Goal: Task Accomplishment & Management: Manage account settings

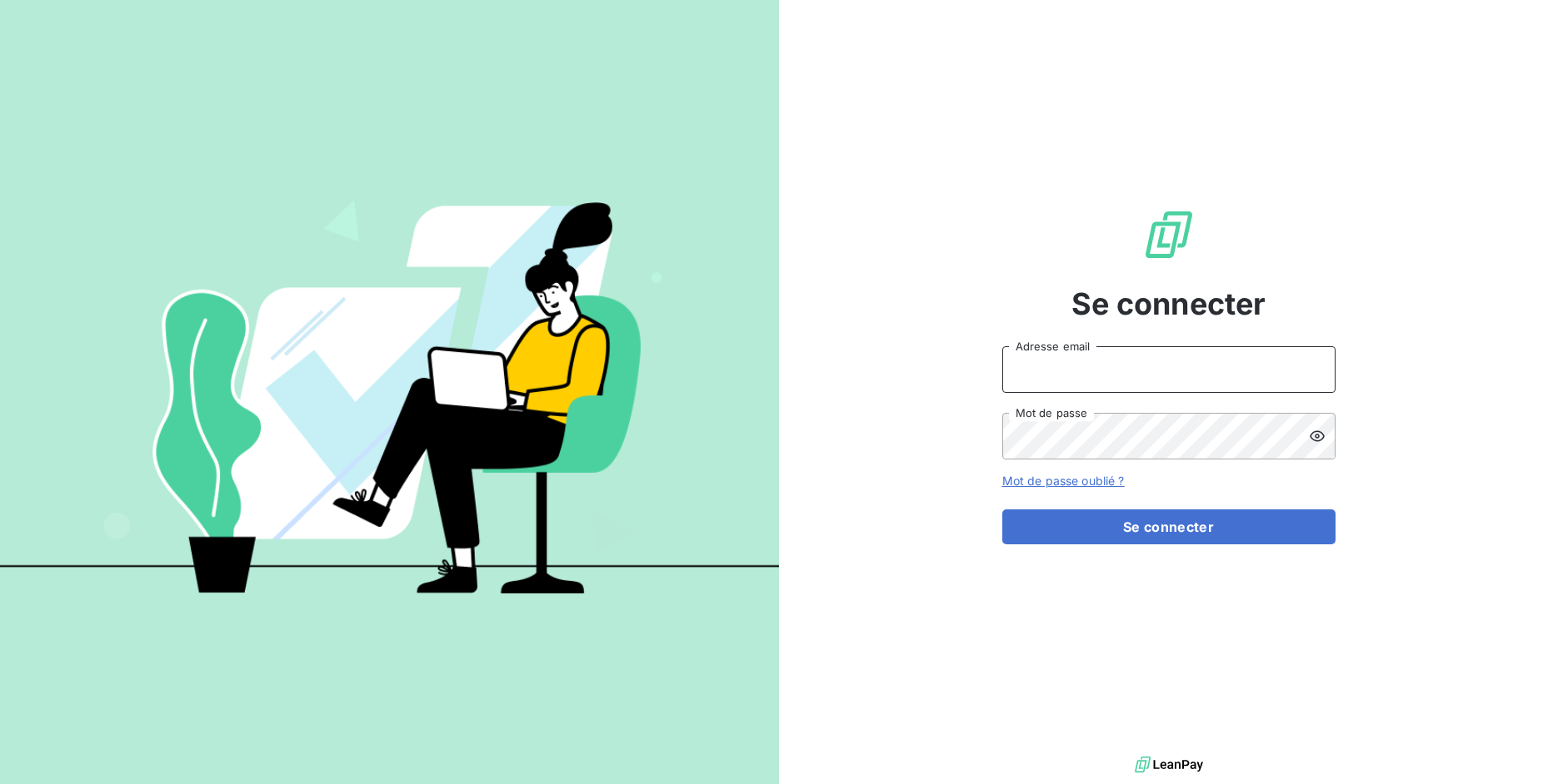
click at [1044, 369] on input "Adresse email" at bounding box center [1169, 369] width 333 height 46
drag, startPoint x: 1064, startPoint y: 363, endPoint x: 1122, endPoint y: 368, distance: 58.2
click at [1122, 368] on input "admin@3dcelo" at bounding box center [1169, 369] width 333 height 46
type input "admin@sonatelfixe"
click at [1002, 510] on button "Se connecter" at bounding box center [1169, 527] width 333 height 35
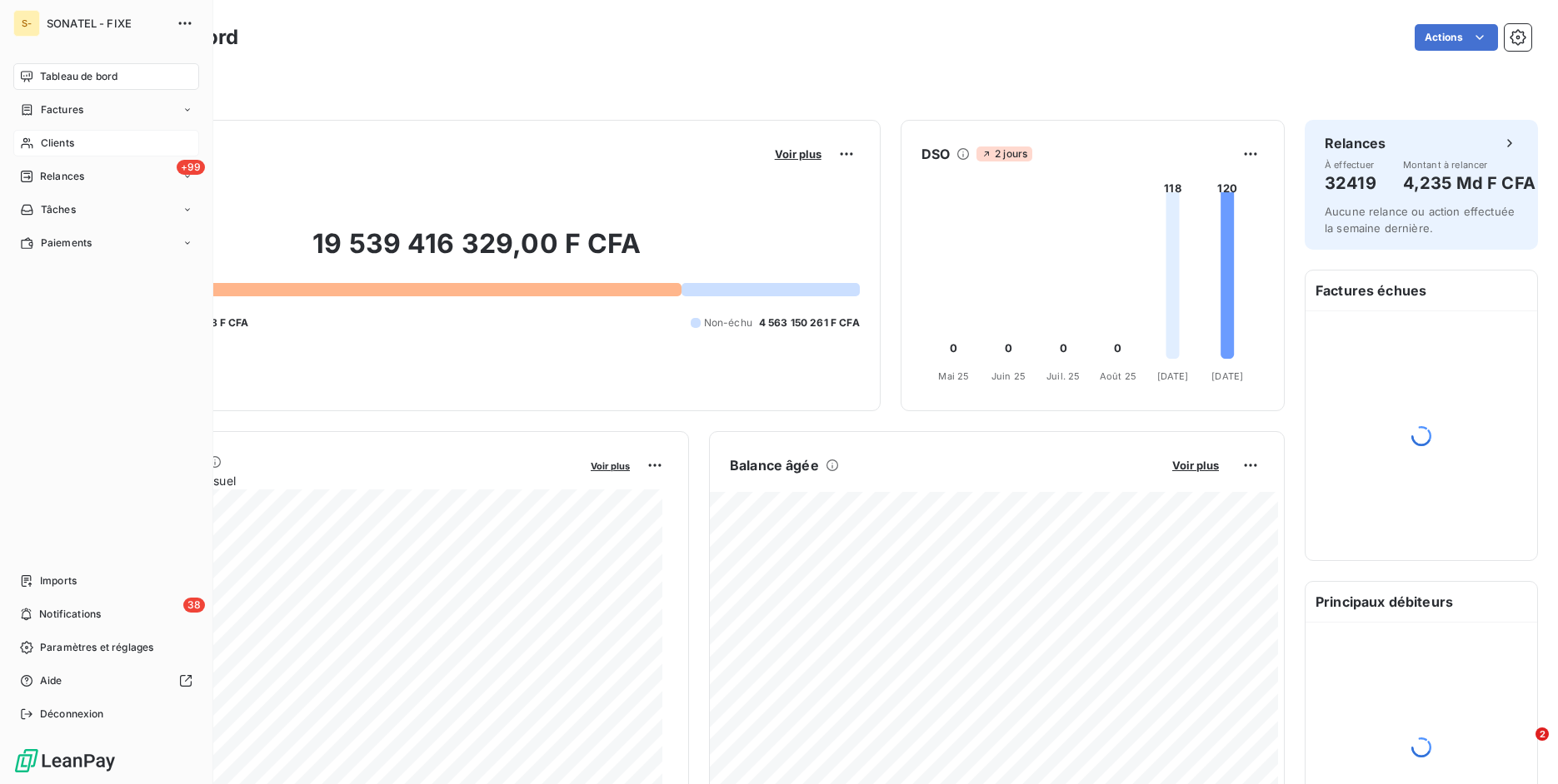
click at [21, 143] on icon at bounding box center [27, 142] width 14 height 13
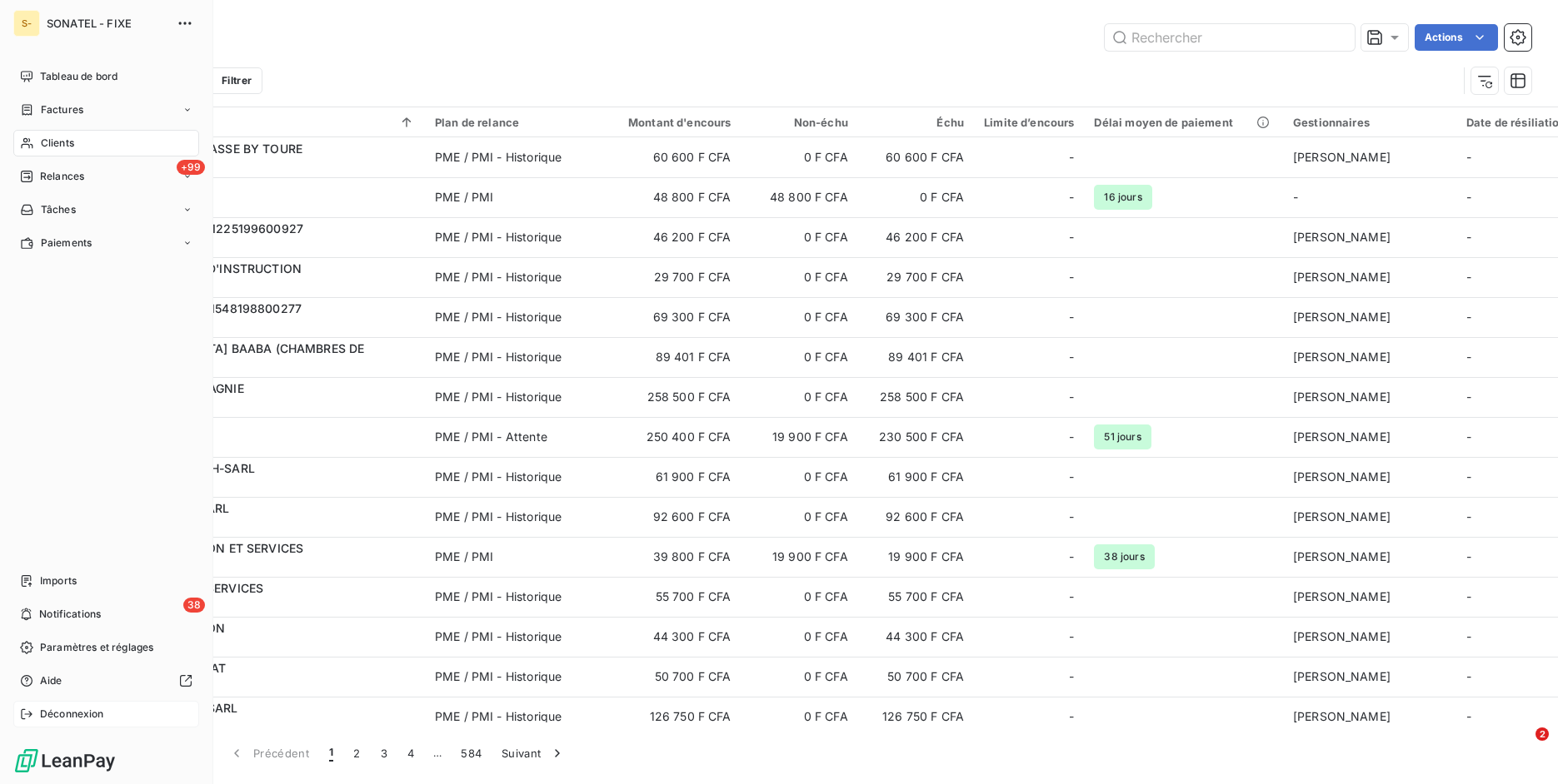
click at [41, 710] on span "Déconnexion" at bounding box center [72, 714] width 64 height 15
